Goal: Information Seeking & Learning: Learn about a topic

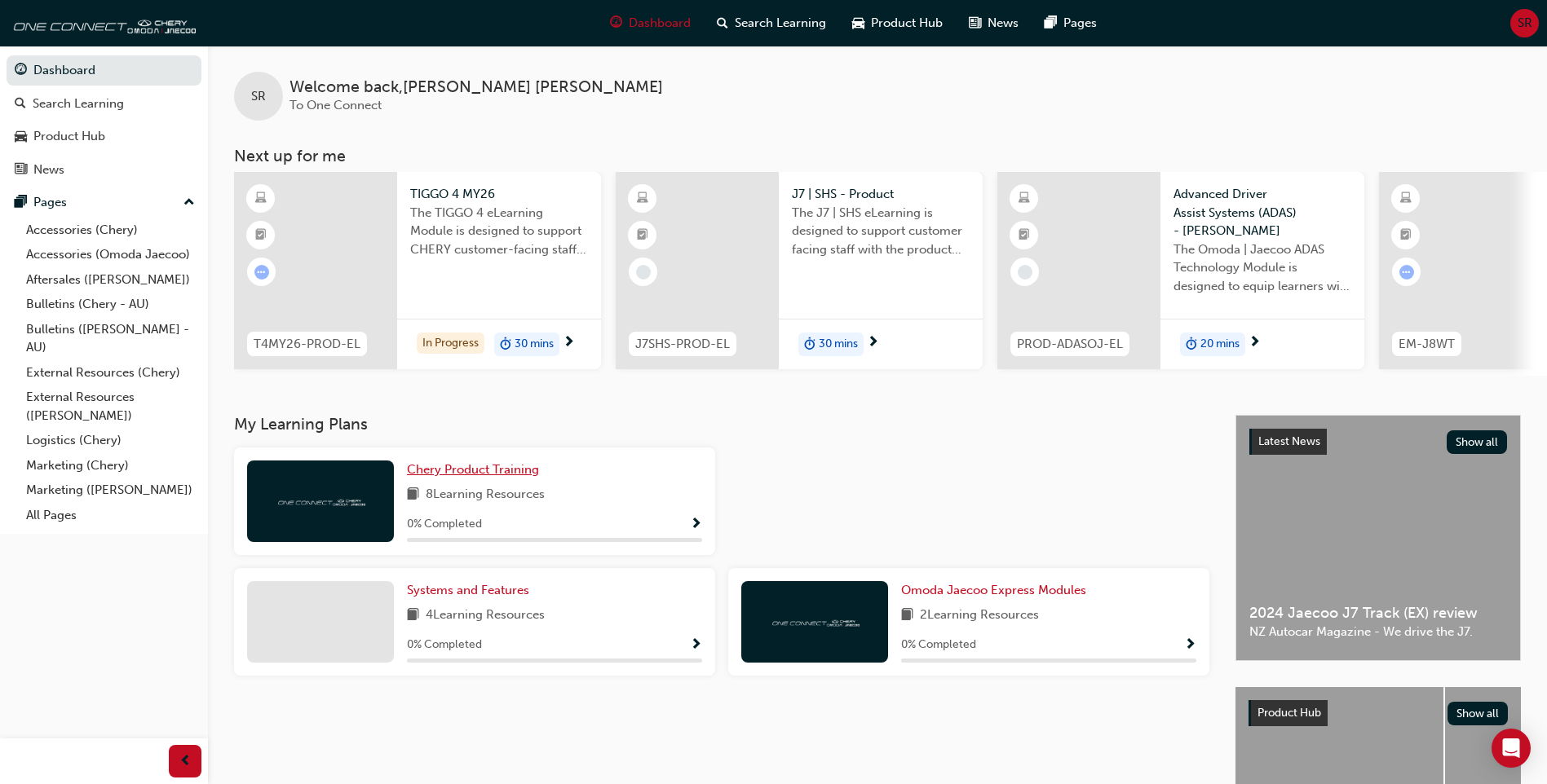
click at [449, 476] on span "Chery Product Training" at bounding box center [473, 470] width 132 height 15
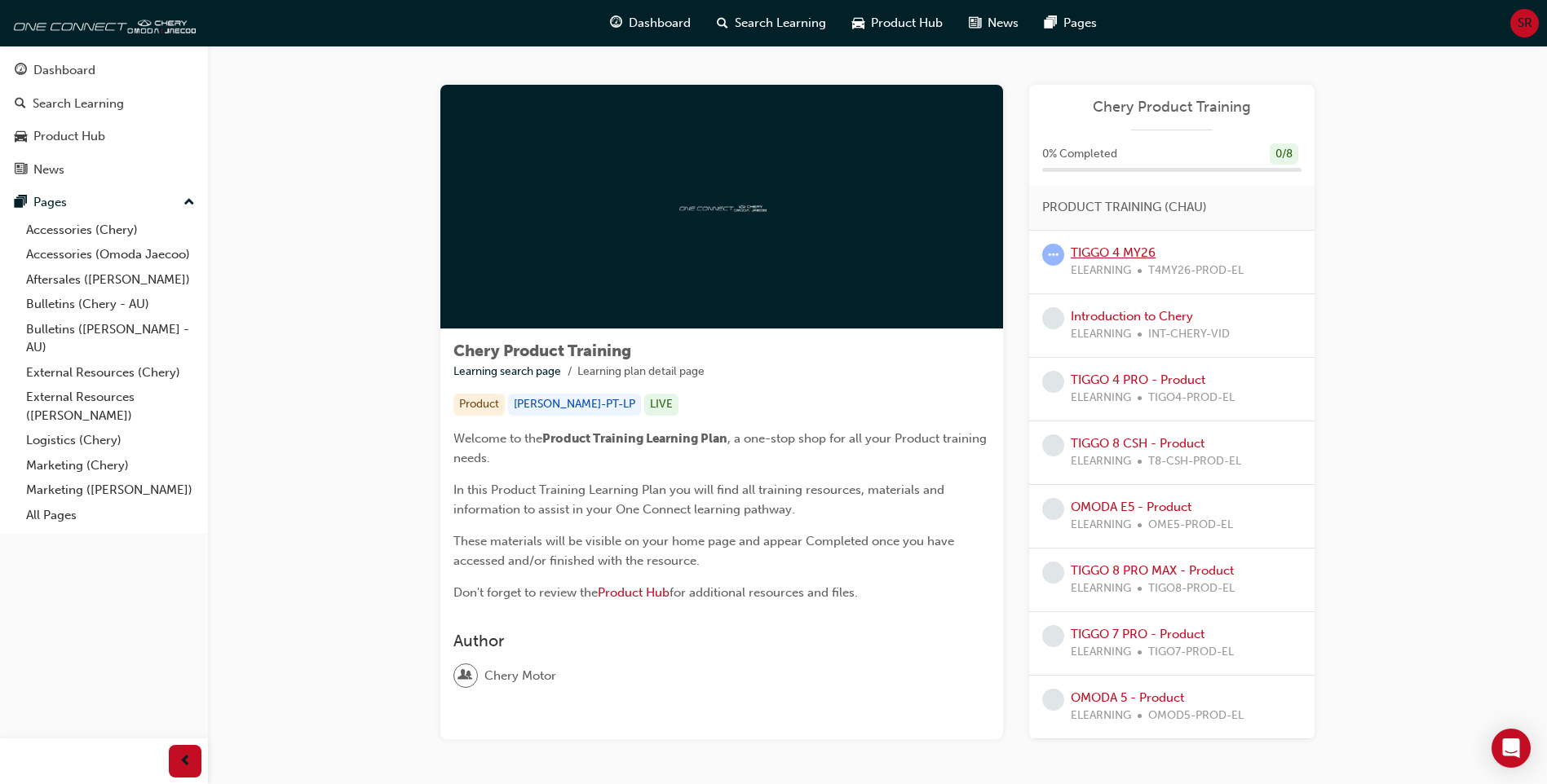
click at [1143, 252] on link "TIGGO 4 MY26" at bounding box center [1113, 253] width 85 height 15
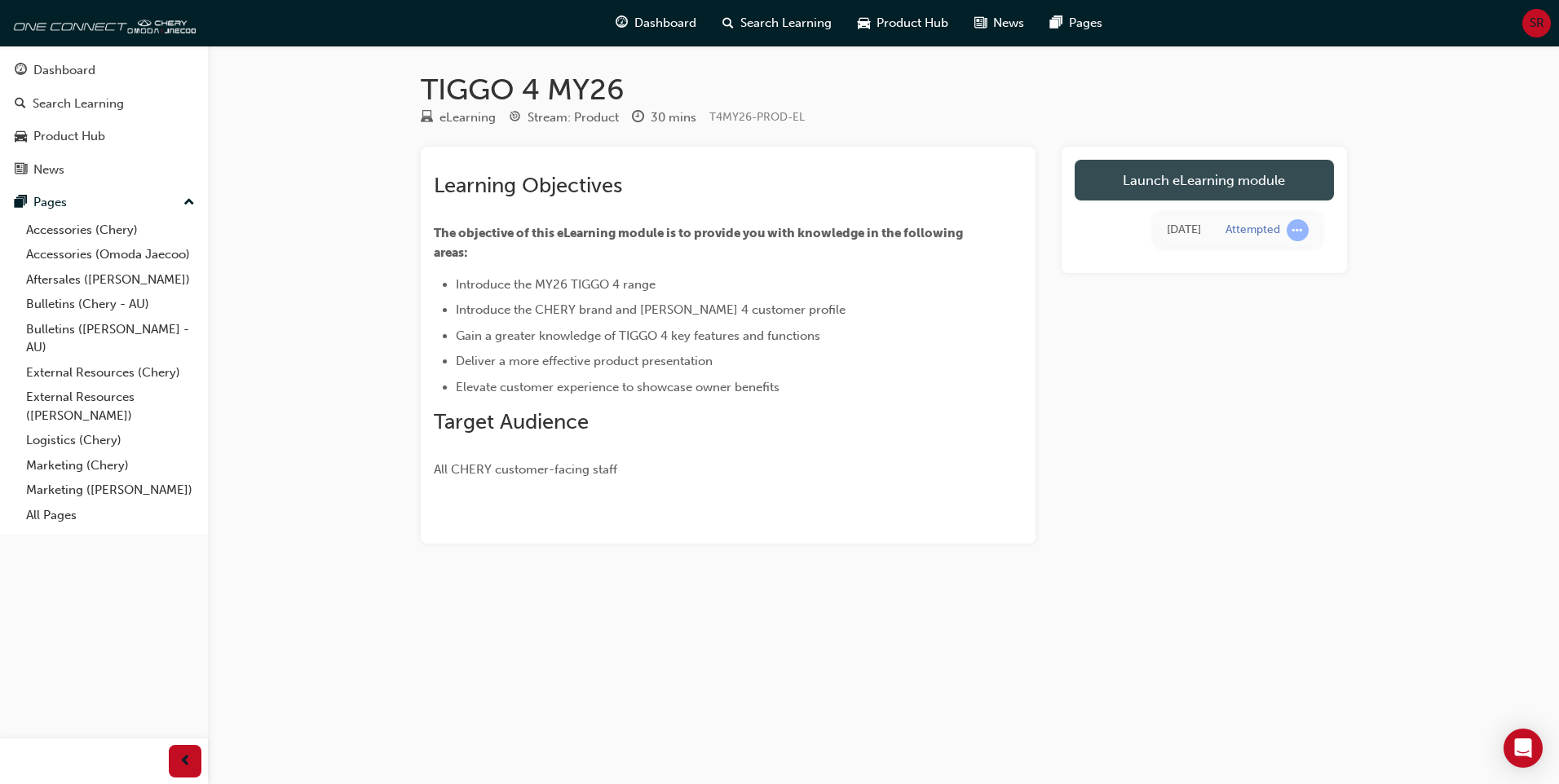
click at [1158, 178] on link "Launch eLearning module" at bounding box center [1204, 179] width 260 height 41
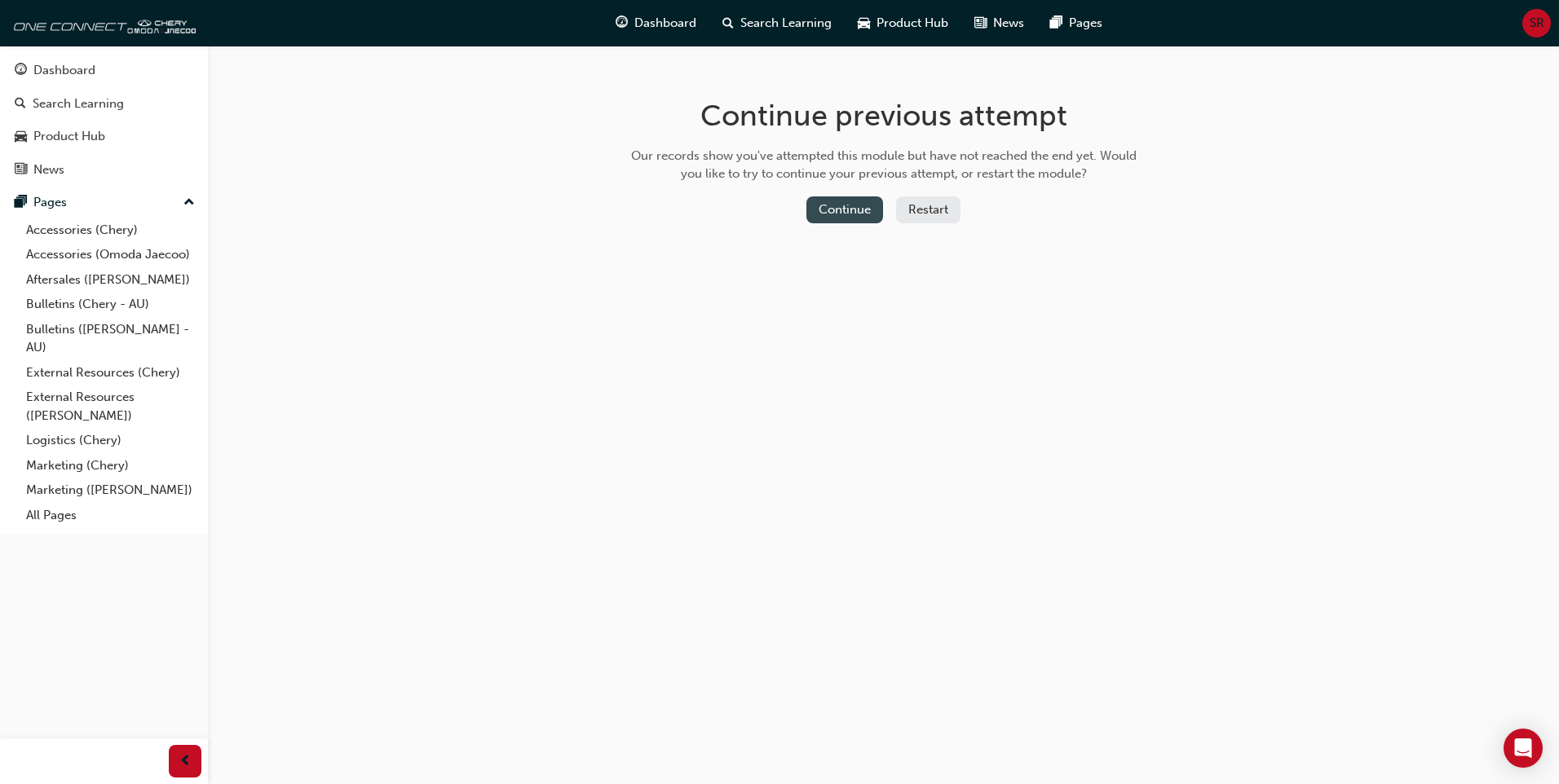
click at [843, 206] on button "Continue" at bounding box center [844, 210] width 77 height 27
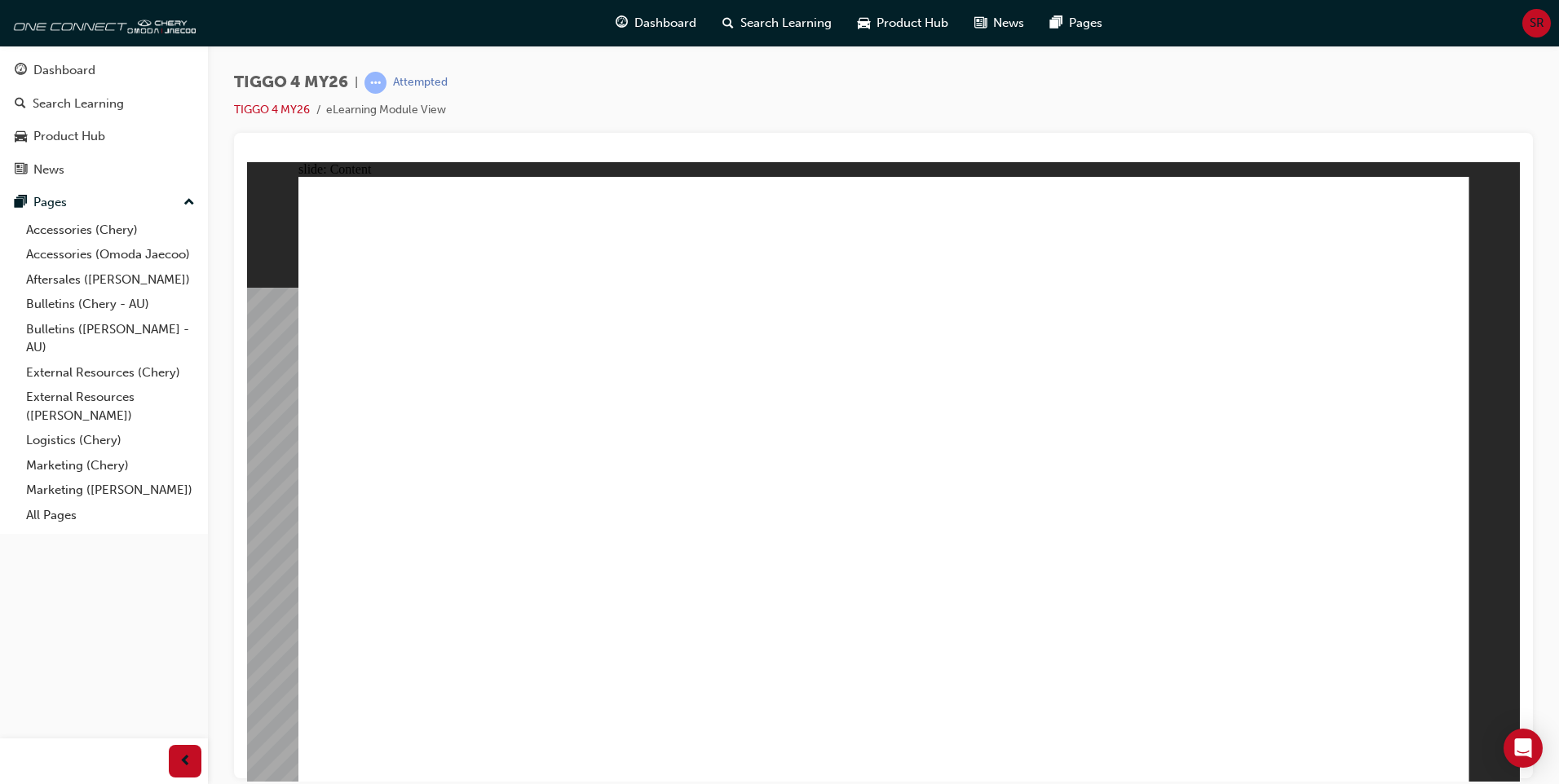
drag, startPoint x: 512, startPoint y: 237, endPoint x: 501, endPoint y: 422, distance: 185.3
drag, startPoint x: 729, startPoint y: 510, endPoint x: 498, endPoint y: 526, distance: 231.6
drag, startPoint x: 511, startPoint y: 227, endPoint x: 492, endPoint y: 377, distance: 151.2
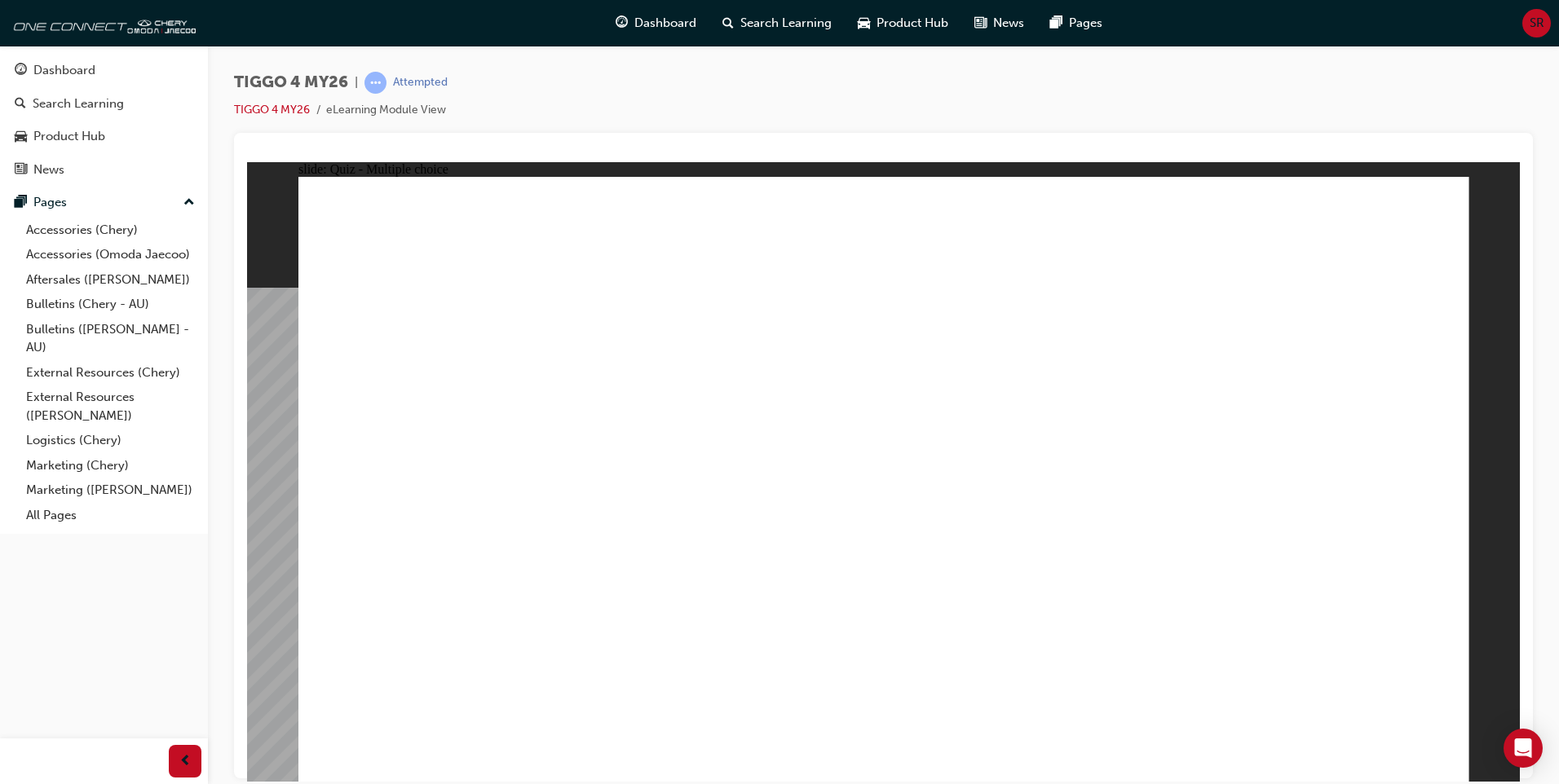
radio input "true"
drag, startPoint x: 402, startPoint y: 381, endPoint x: 397, endPoint y: 368, distance: 13.9
drag, startPoint x: 1109, startPoint y: 377, endPoint x: 430, endPoint y: 488, distance: 688.0
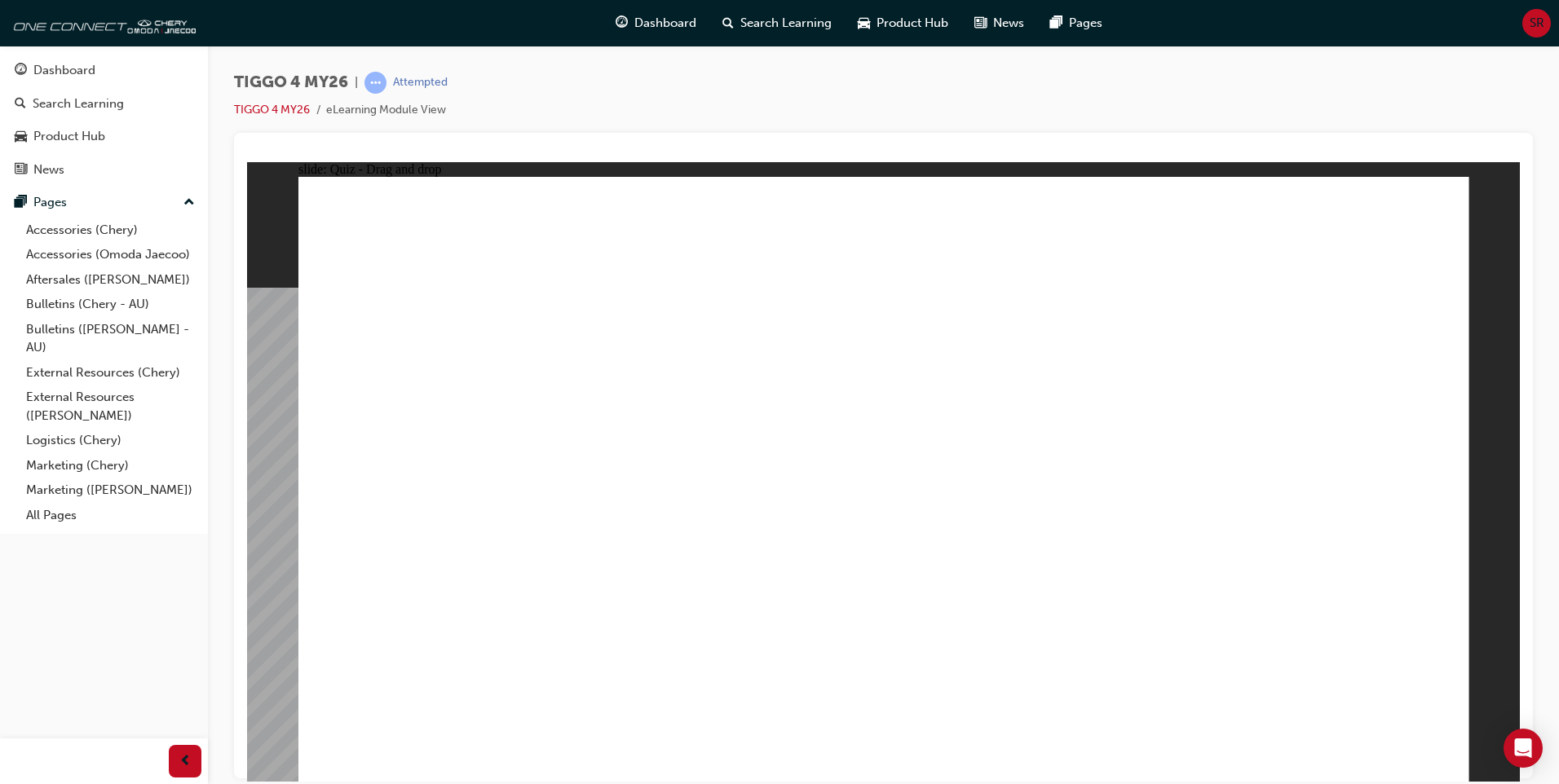
drag, startPoint x: 1089, startPoint y: 376, endPoint x: 417, endPoint y: 619, distance: 714.6
drag, startPoint x: 672, startPoint y: 375, endPoint x: 674, endPoint y: 617, distance: 242.0
drag, startPoint x: 870, startPoint y: 387, endPoint x: 1101, endPoint y: 632, distance: 336.7
drag, startPoint x: 1325, startPoint y: 379, endPoint x: 1325, endPoint y: 617, distance: 238.0
drag, startPoint x: 433, startPoint y: 375, endPoint x: 889, endPoint y: 609, distance: 512.5
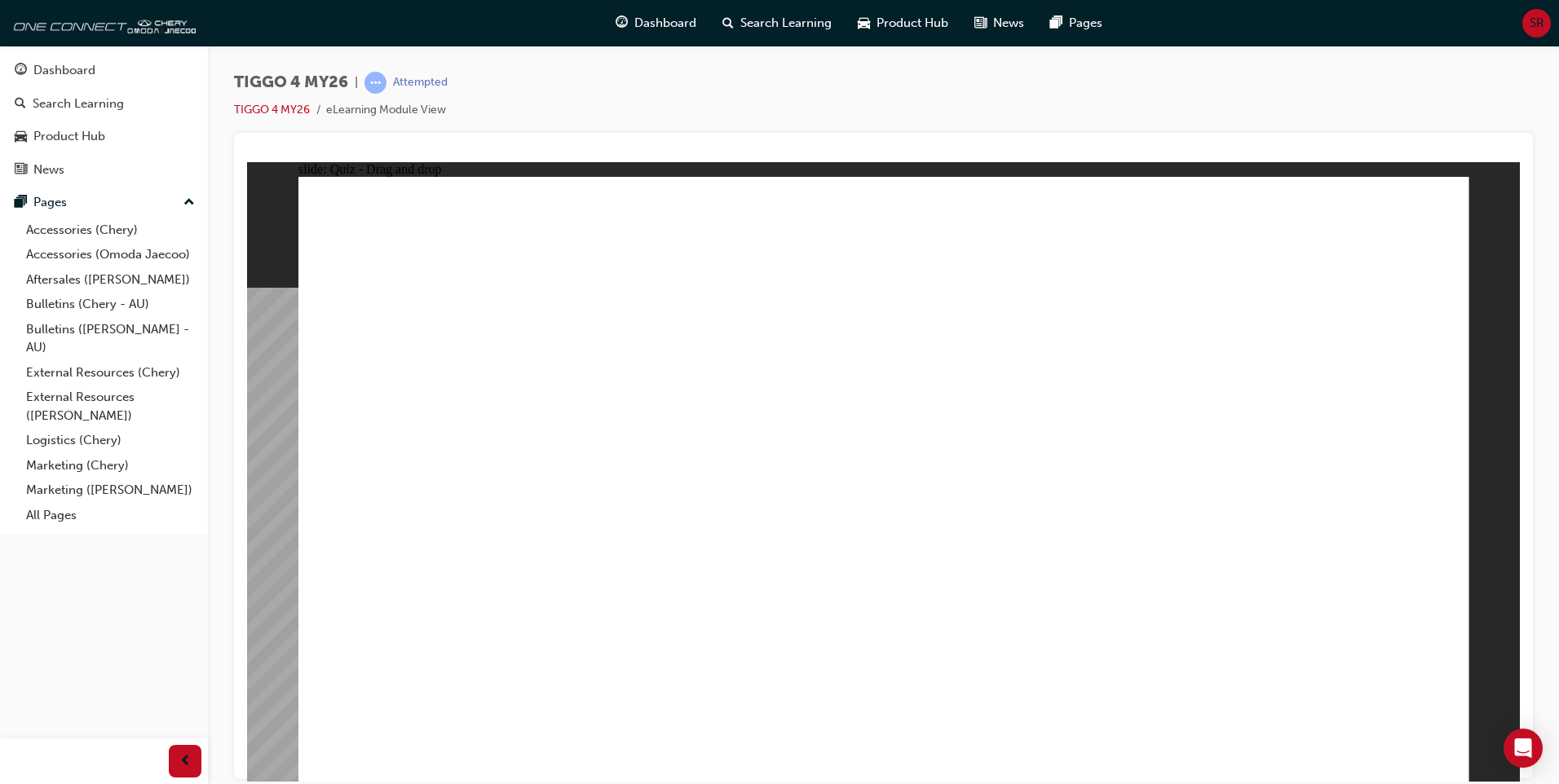
radio input "true"
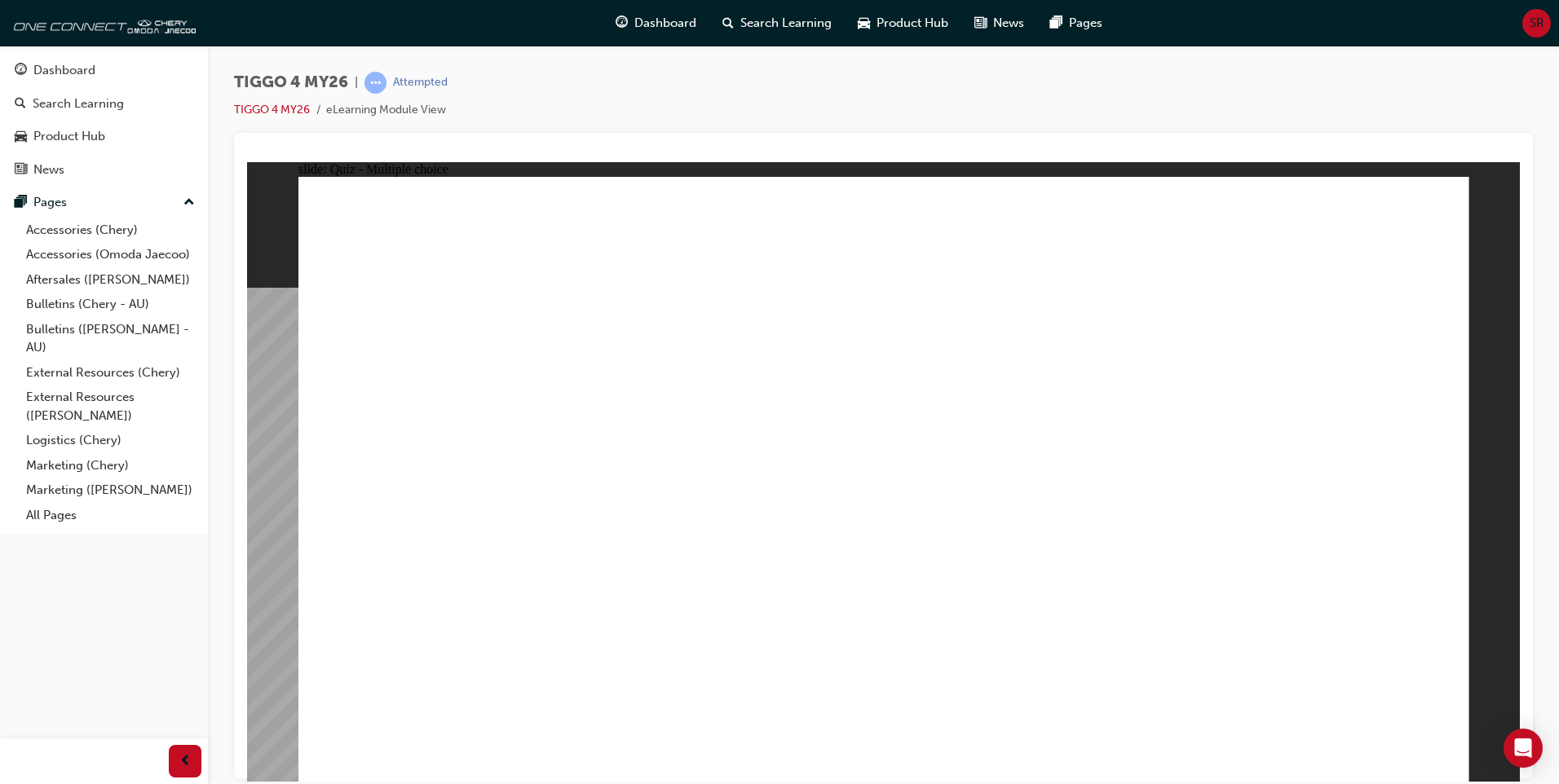
radio input "true"
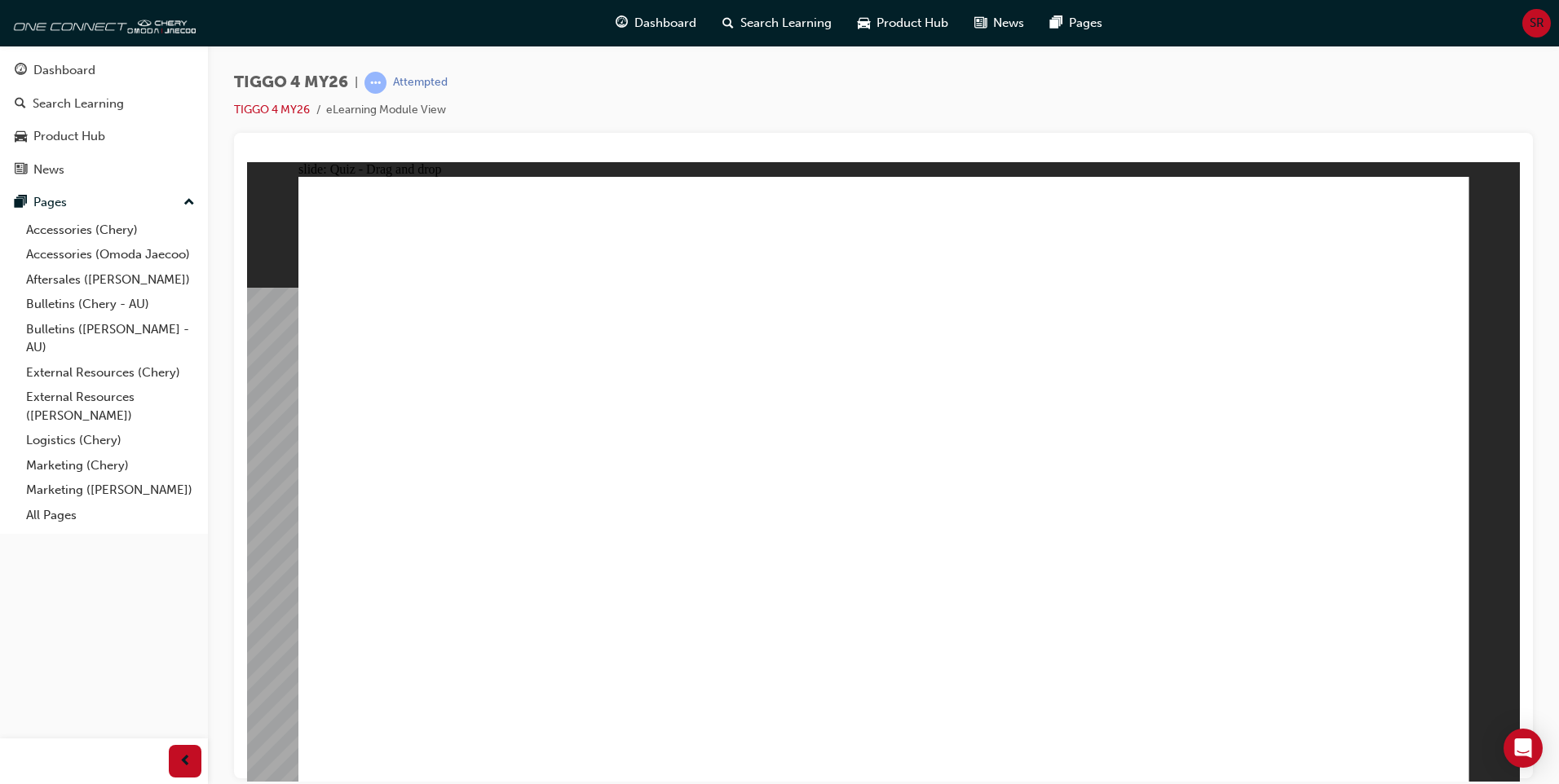
drag, startPoint x: 410, startPoint y: 422, endPoint x: 1251, endPoint y: 348, distance: 844.2
drag, startPoint x: 426, startPoint y: 485, endPoint x: 1259, endPoint y: 421, distance: 835.5
drag, startPoint x: 413, startPoint y: 548, endPoint x: 956, endPoint y: 345, distance: 579.7
drag, startPoint x: 399, startPoint y: 604, endPoint x: 1232, endPoint y: 432, distance: 850.6
drag, startPoint x: 666, startPoint y: 551, endPoint x: 1240, endPoint y: 494, distance: 576.8
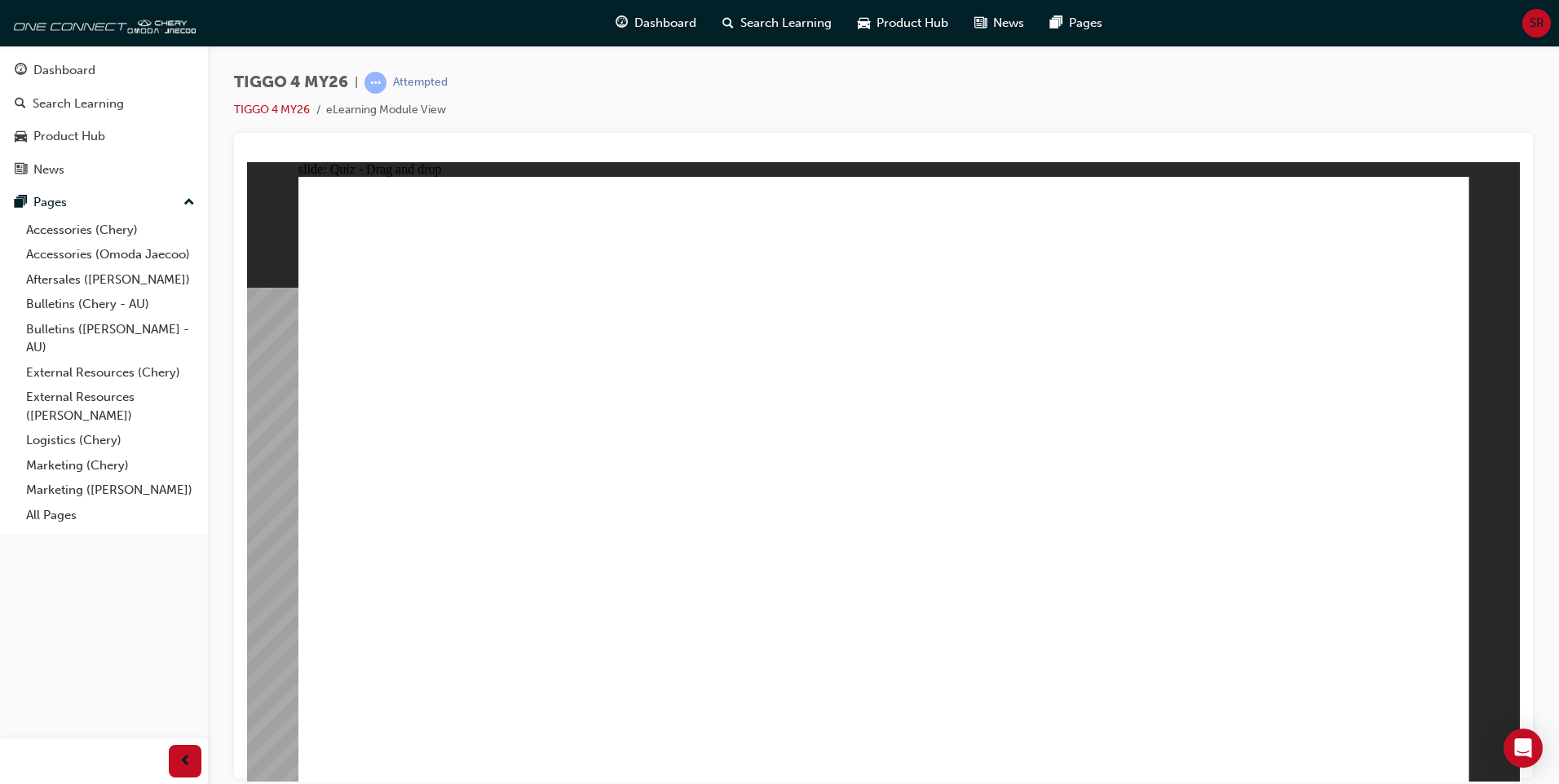
drag, startPoint x: 676, startPoint y: 425, endPoint x: 954, endPoint y: 416, distance: 278.1
drag, startPoint x: 641, startPoint y: 475, endPoint x: 1264, endPoint y: 541, distance: 626.5
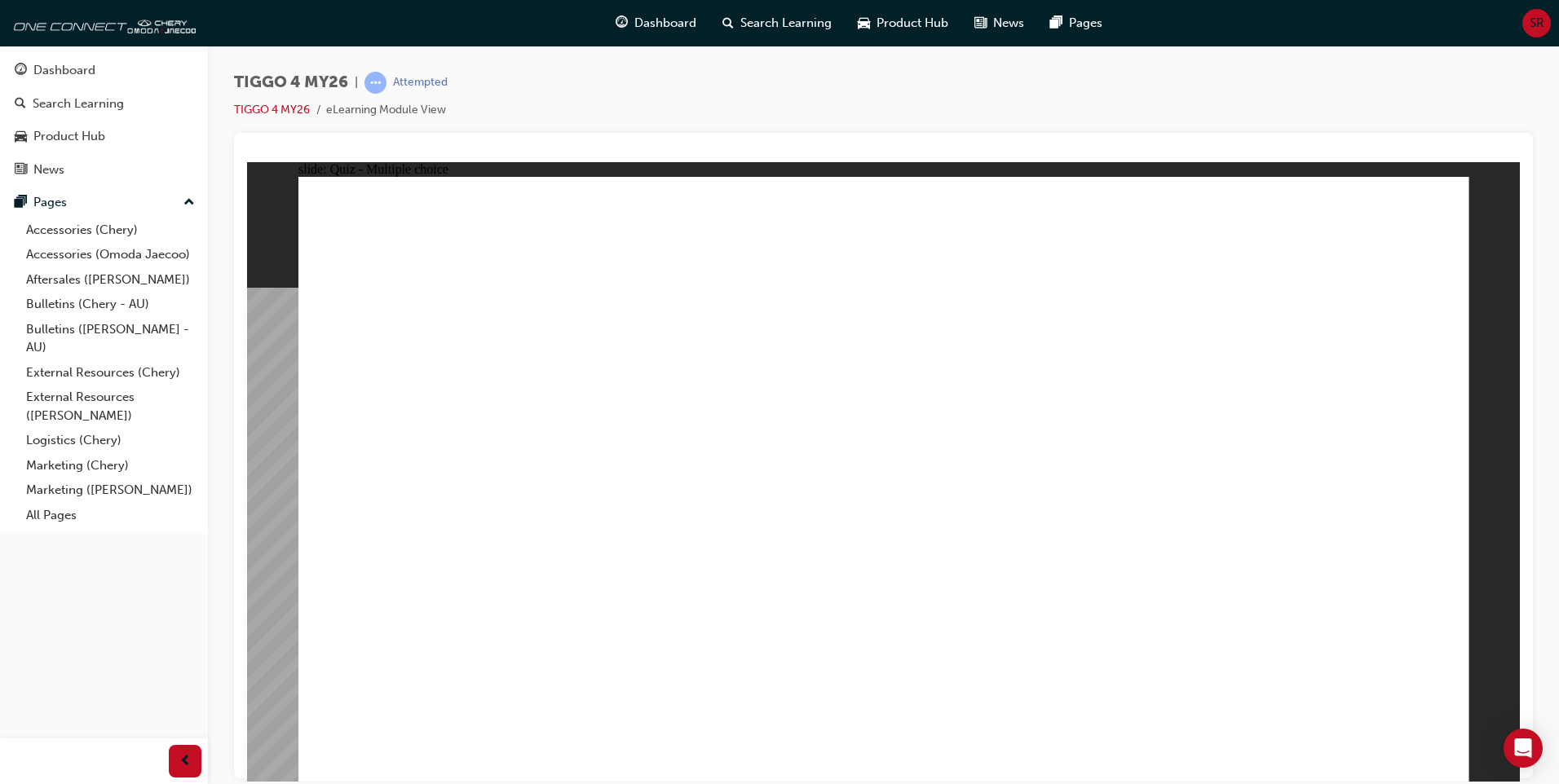
radio input "true"
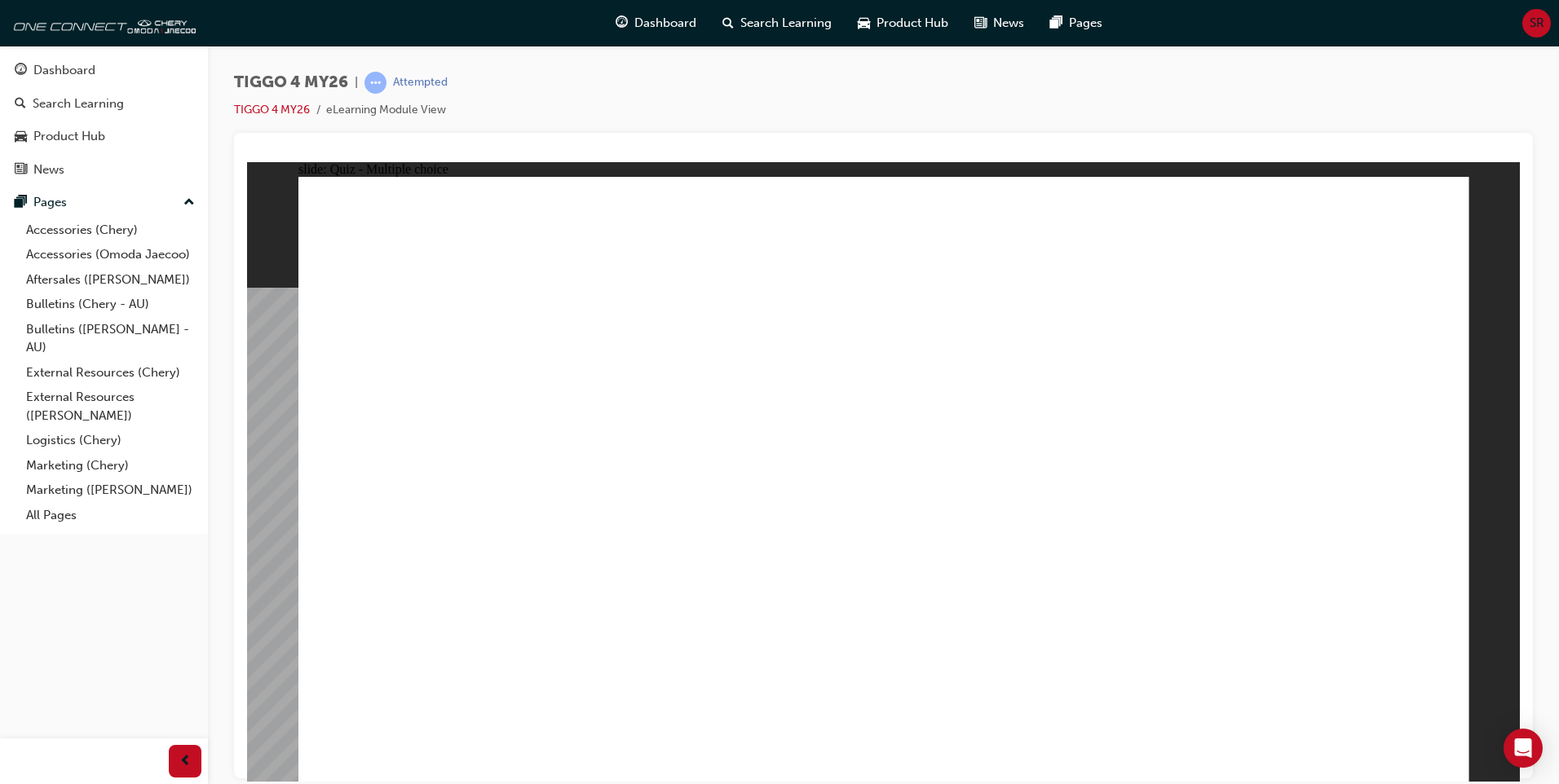
radio input "true"
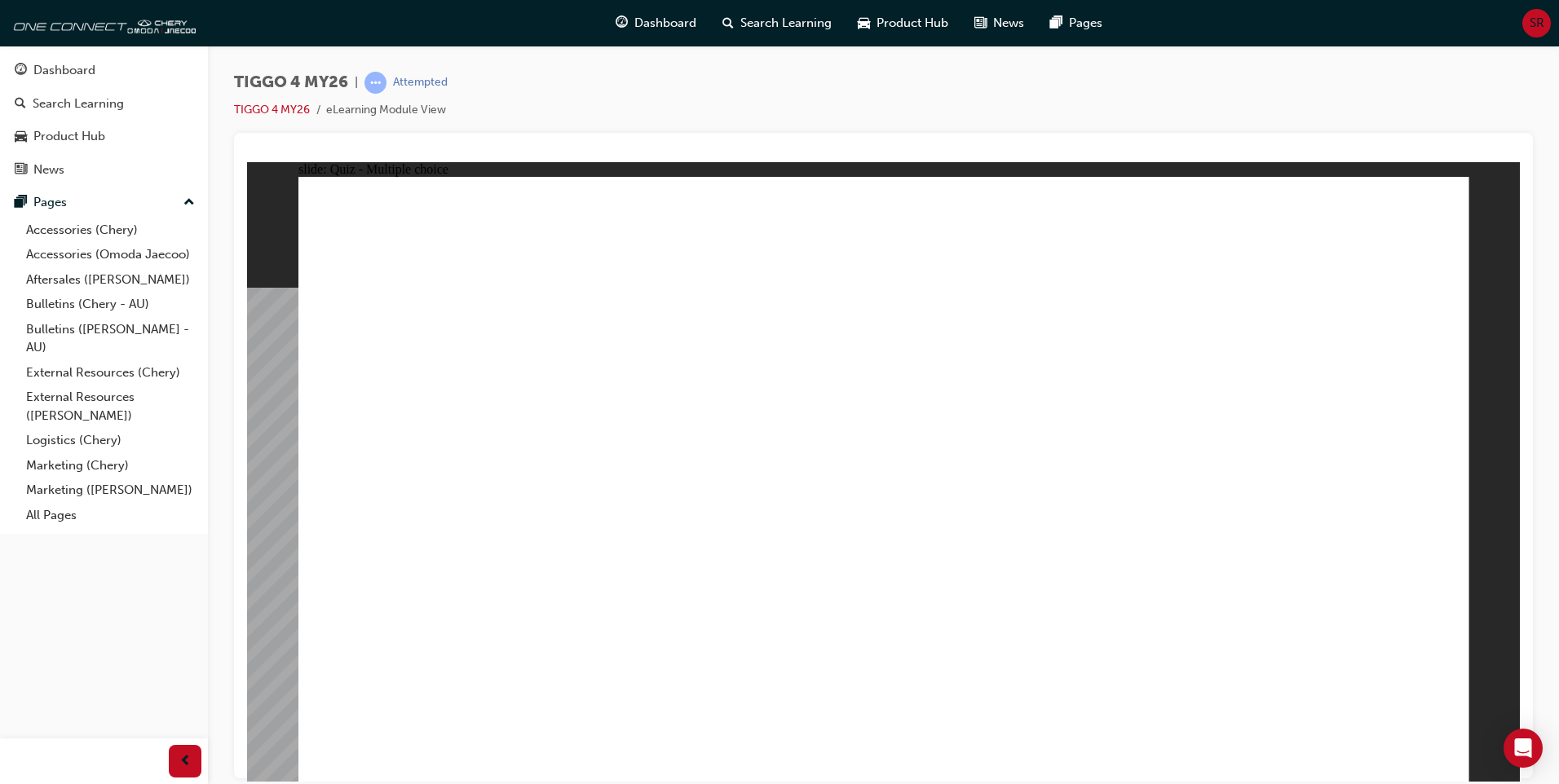
radio input "true"
